Goal: Understand process/instructions: Learn about a topic

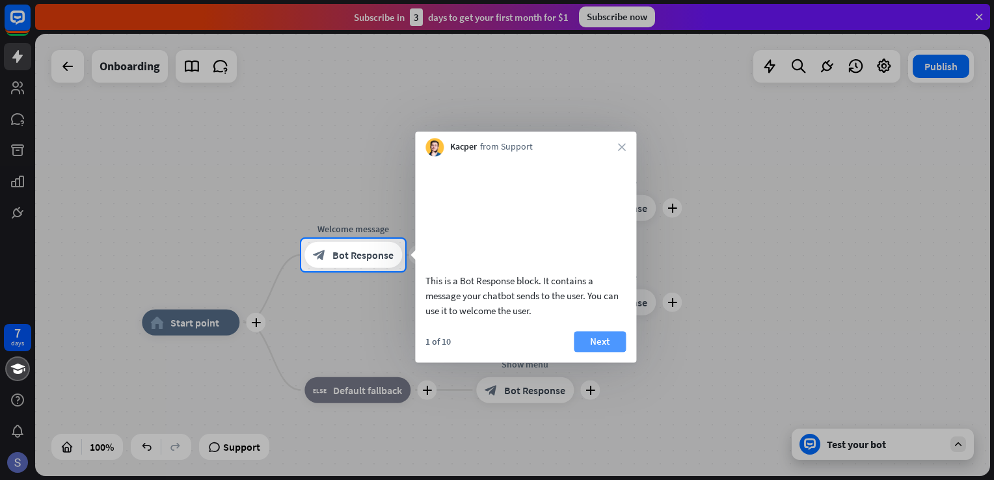
click at [596, 352] on button "Next" at bounding box center [600, 341] width 52 height 21
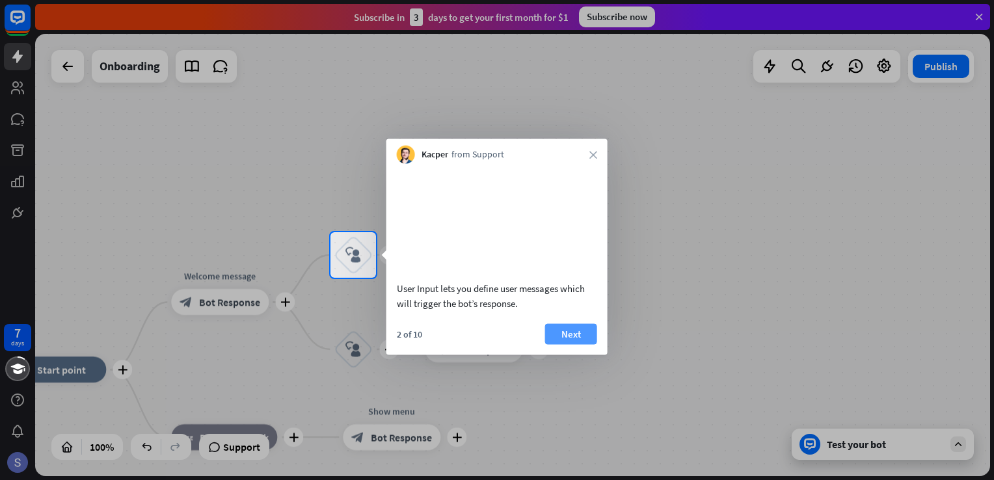
click at [578, 344] on button "Next" at bounding box center [571, 333] width 52 height 21
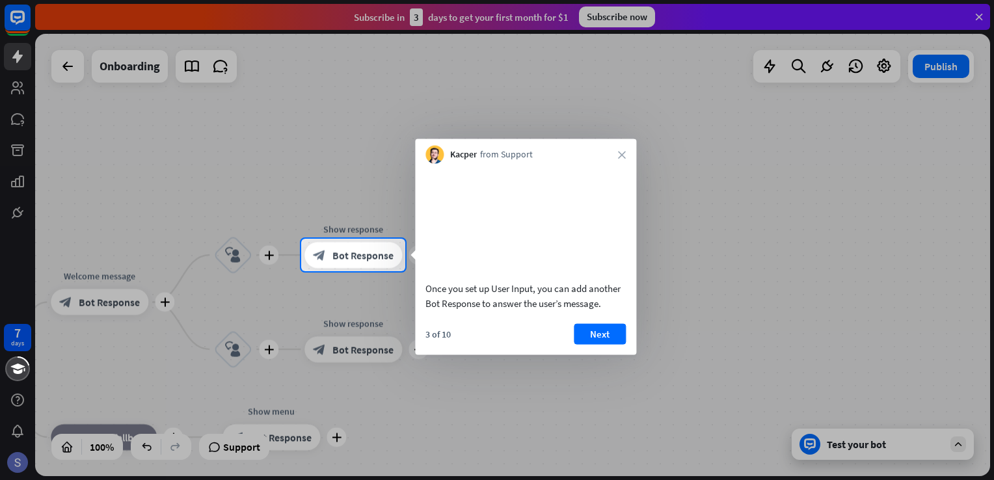
click at [578, 344] on button "Next" at bounding box center [600, 333] width 52 height 21
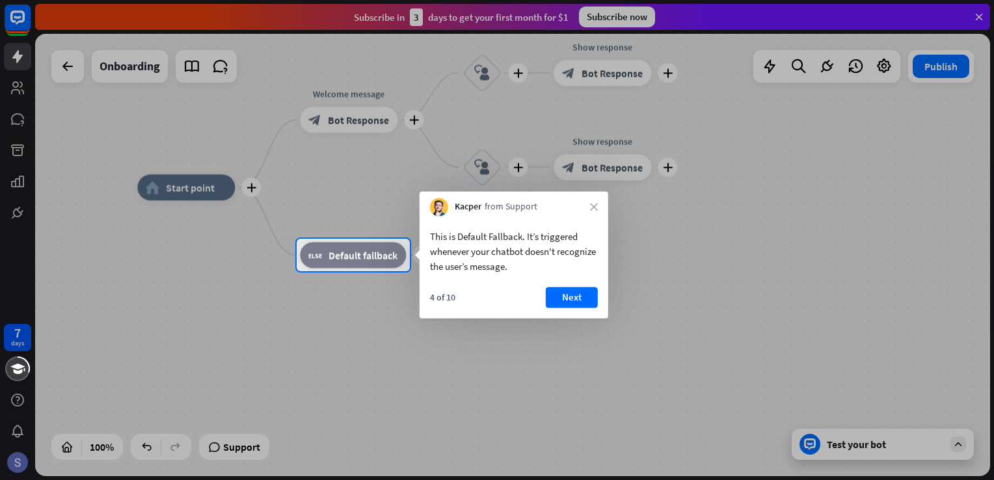
click at [565, 293] on button "Next" at bounding box center [572, 297] width 52 height 21
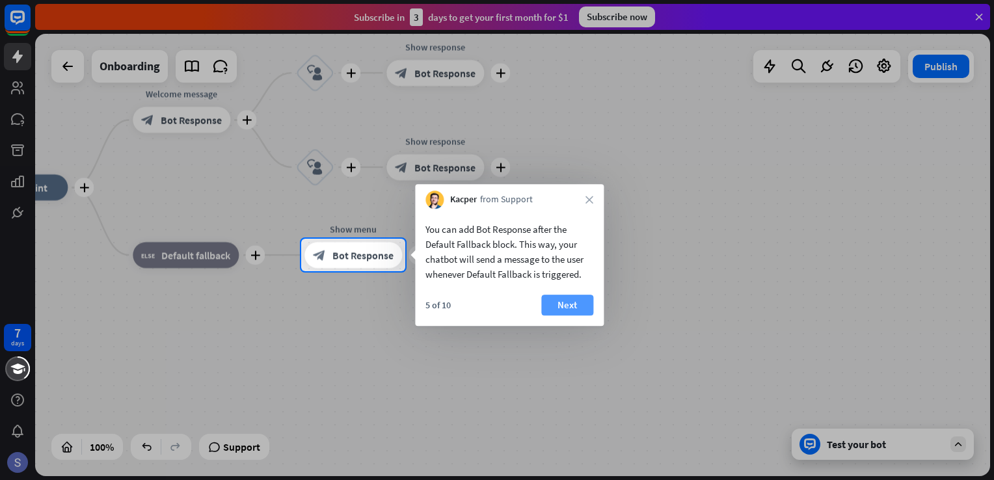
click at [552, 309] on button "Next" at bounding box center [567, 305] width 52 height 21
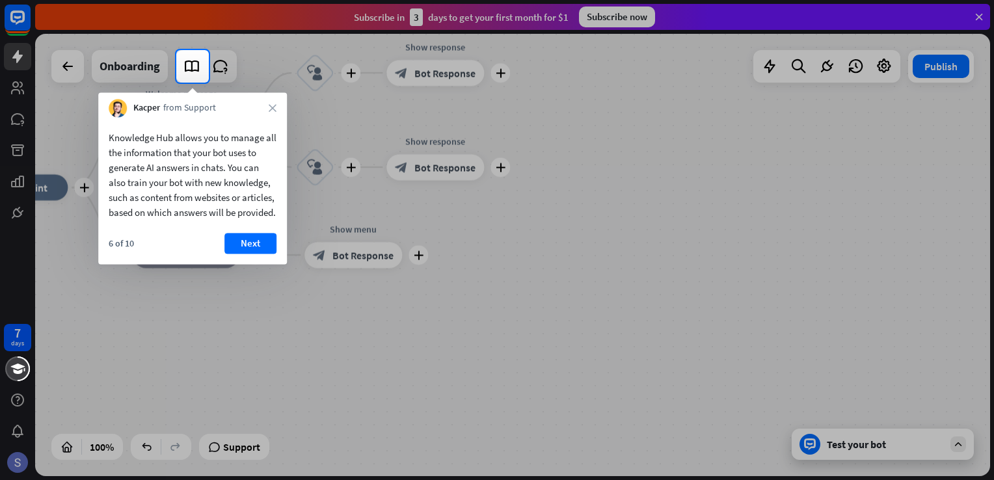
click at [251, 254] on button "Next" at bounding box center [250, 243] width 52 height 21
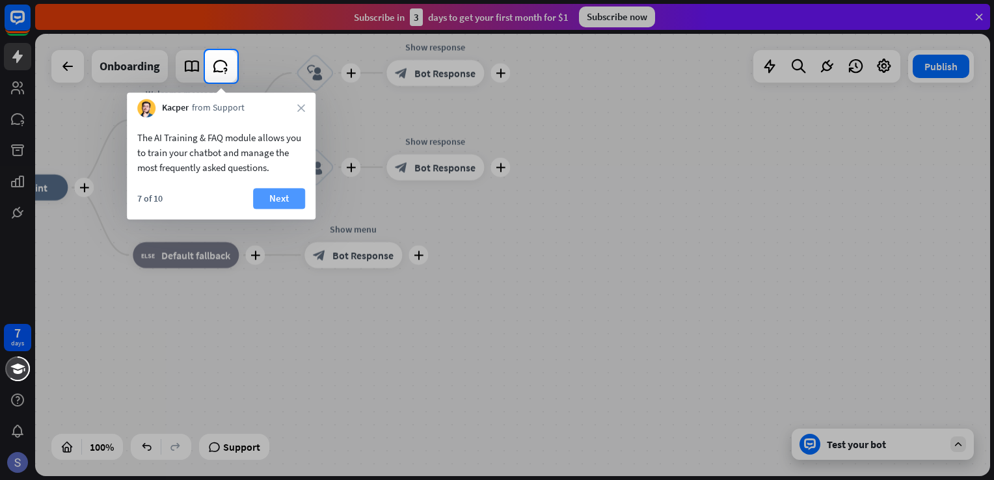
click at [271, 202] on button "Next" at bounding box center [279, 198] width 52 height 21
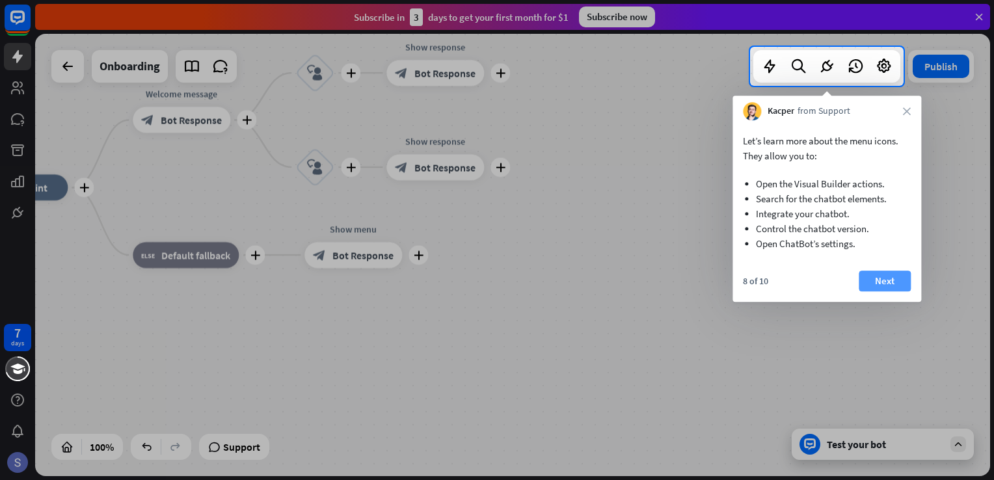
click at [887, 282] on button "Next" at bounding box center [885, 281] width 52 height 21
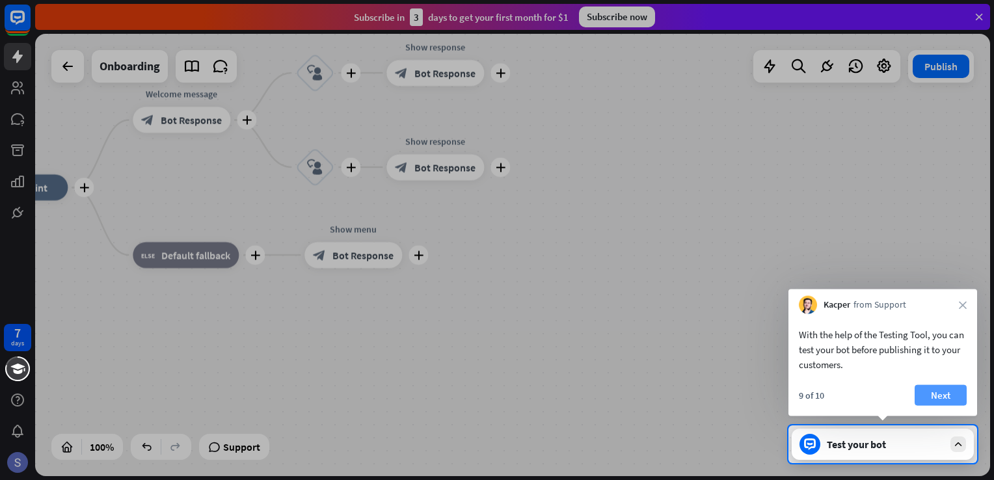
click at [947, 402] on button "Next" at bounding box center [941, 395] width 52 height 21
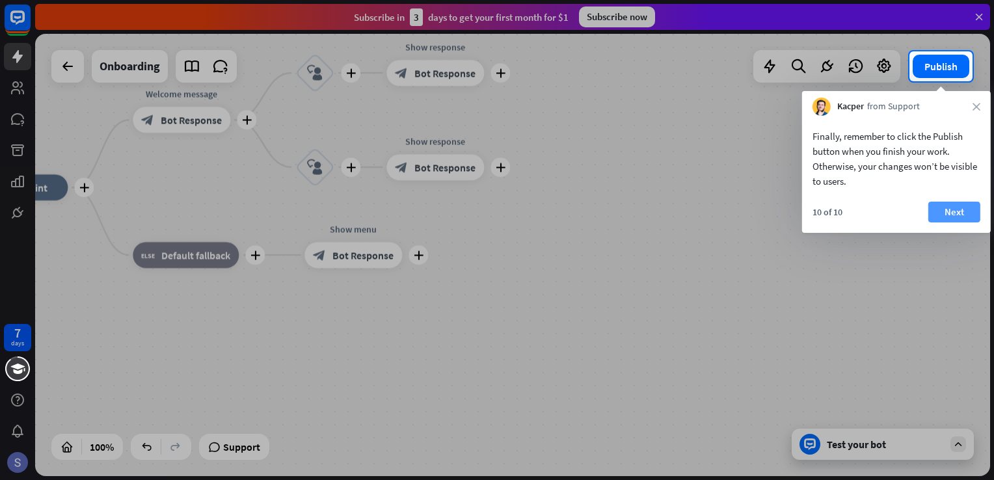
click at [934, 211] on button "Next" at bounding box center [955, 212] width 52 height 21
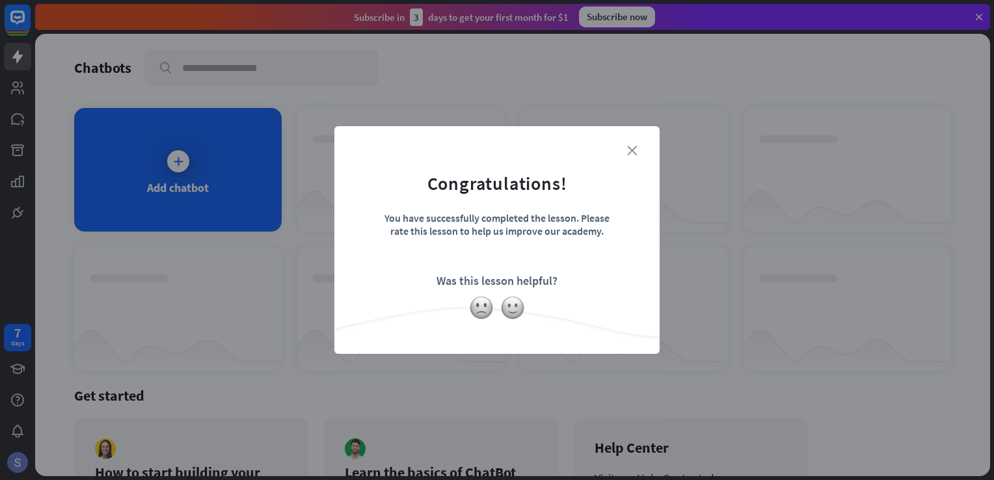
click at [634, 148] on icon "close" at bounding box center [632, 151] width 10 height 10
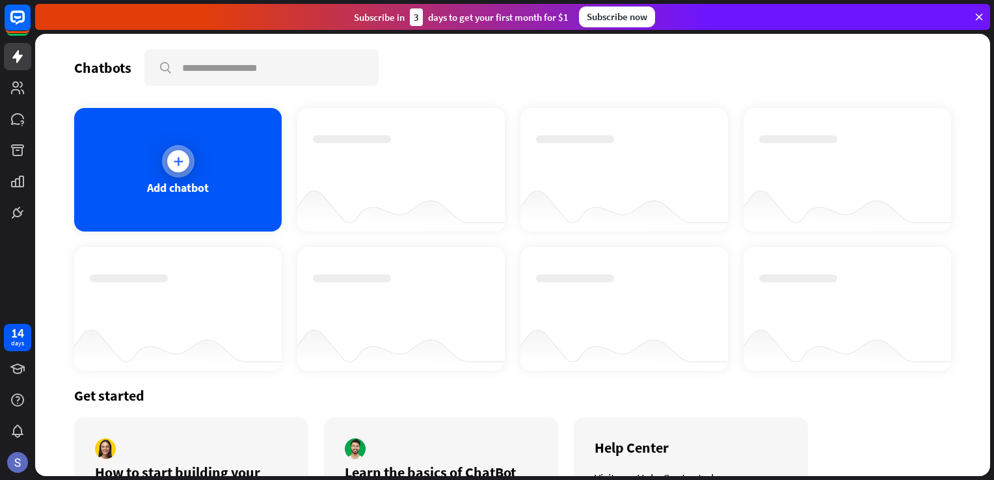
click at [179, 156] on icon at bounding box center [178, 161] width 13 height 13
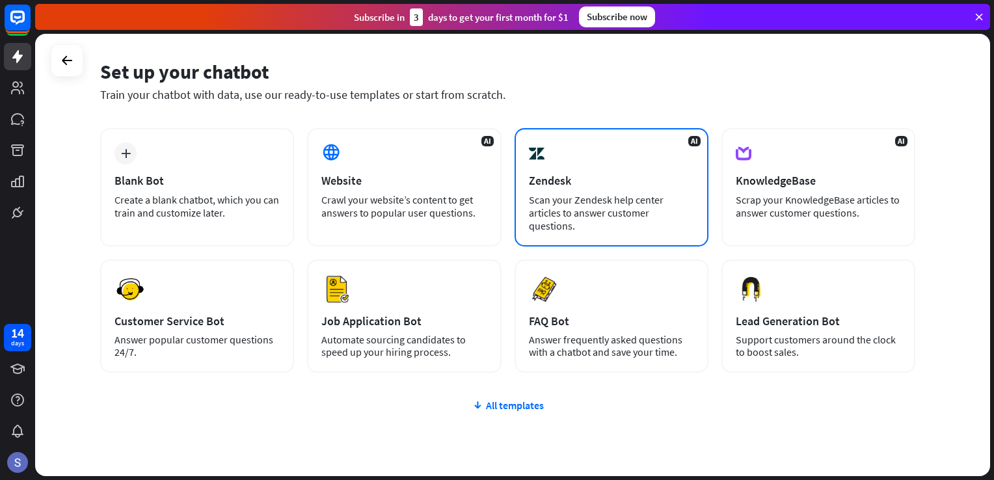
scroll to position [65, 0]
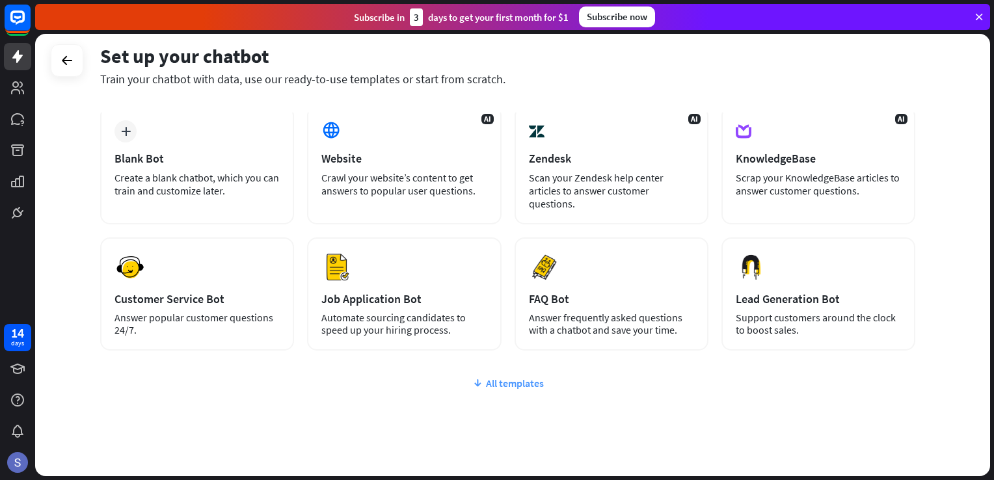
click at [520, 384] on div "All templates" at bounding box center [507, 383] width 815 height 13
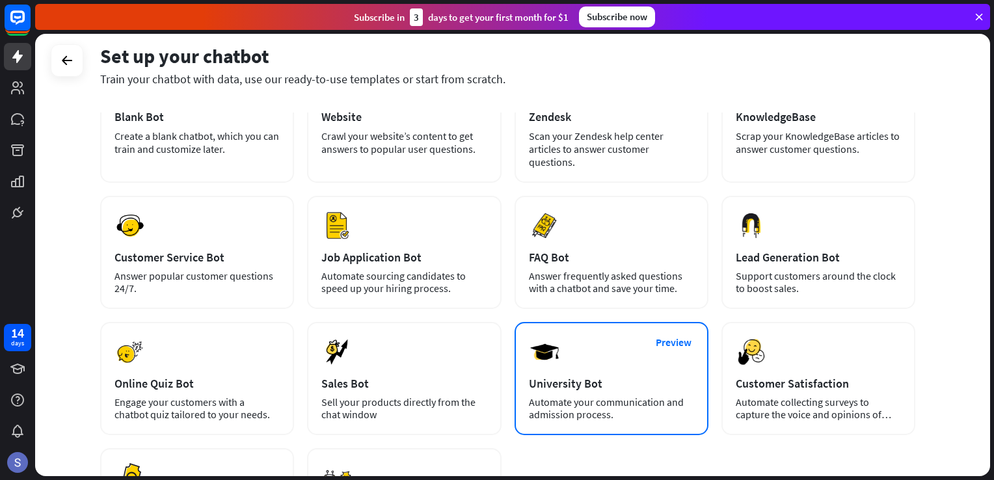
scroll to position [85, 0]
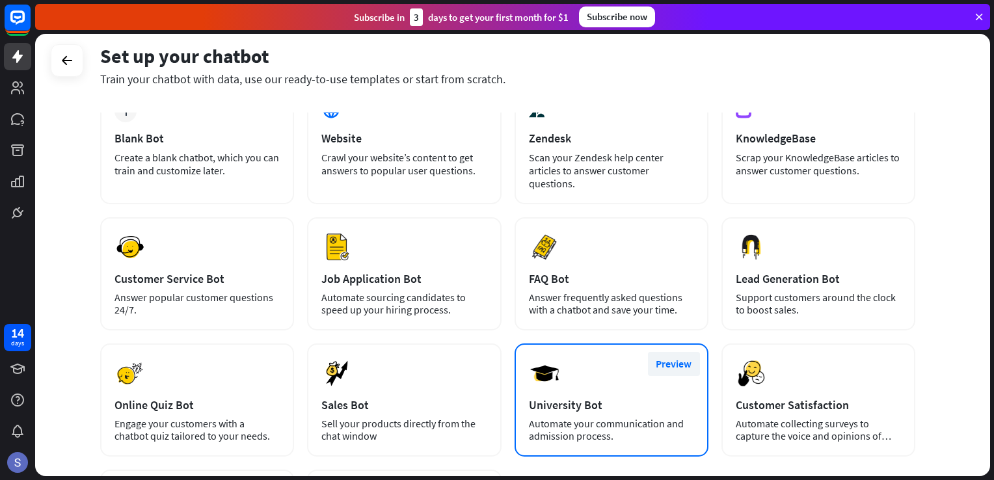
click at [687, 359] on button "Preview" at bounding box center [674, 364] width 52 height 24
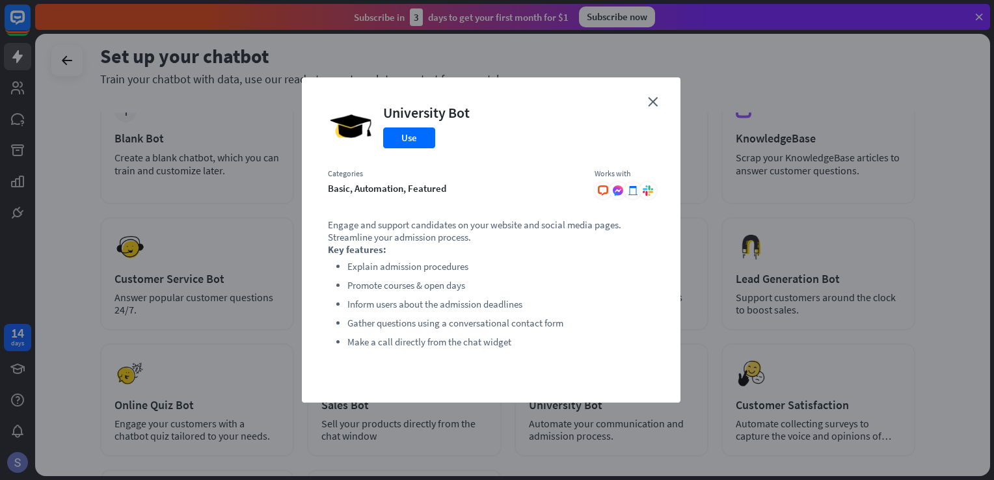
click at [647, 103] on div "close University Bot Use Categories basic, automation, featured Works with .cls…" at bounding box center [491, 239] width 379 height 325
click at [653, 100] on icon "close" at bounding box center [653, 102] width 10 height 10
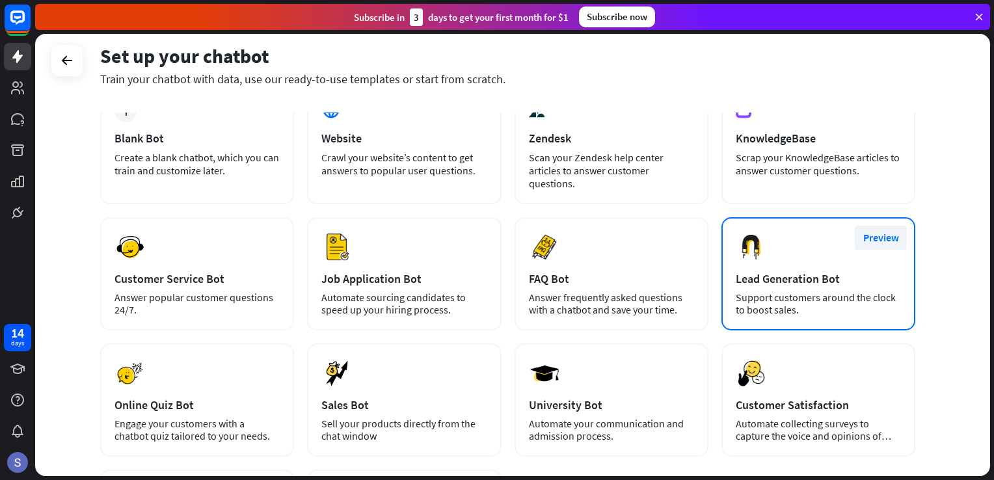
click at [880, 234] on button "Preview" at bounding box center [881, 238] width 52 height 24
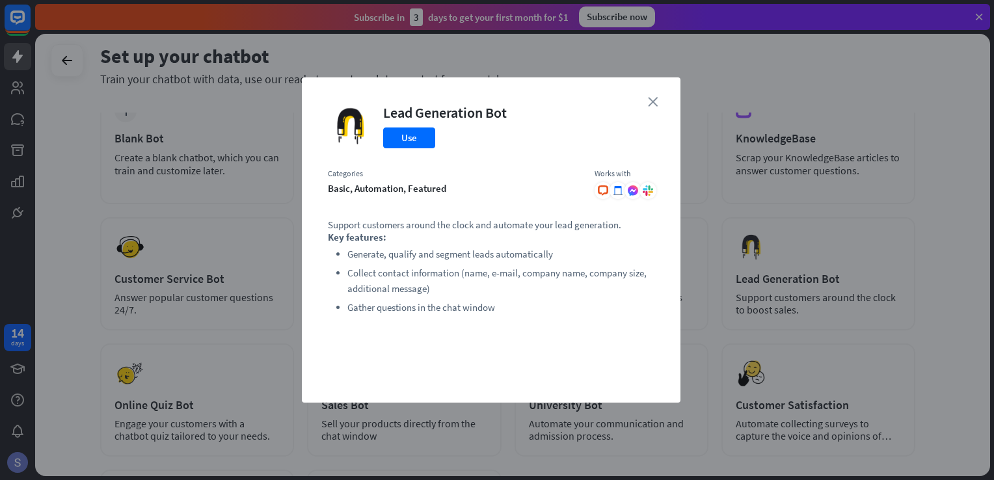
click at [654, 99] on icon "close" at bounding box center [653, 102] width 10 height 10
